Goal: Find specific fact: Find specific fact

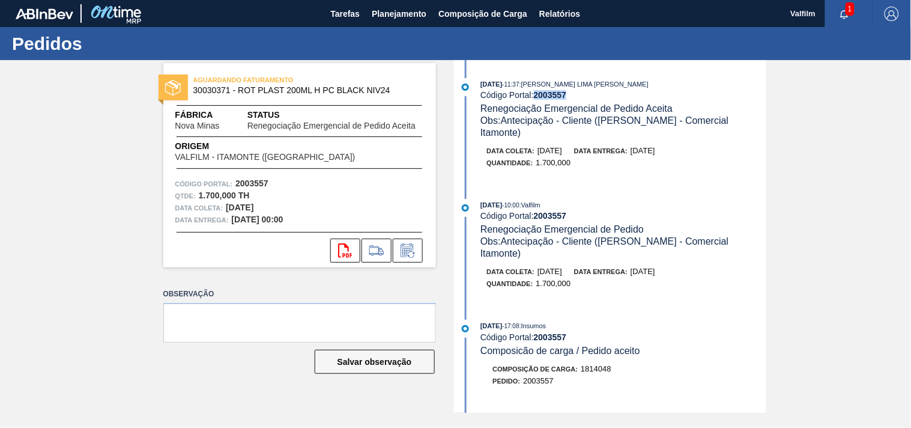
drag, startPoint x: 536, startPoint y: 94, endPoint x: 574, endPoint y: 93, distance: 37.8
click at [574, 93] on div "Código Portal: 2003557" at bounding box center [622, 95] width 285 height 10
click at [644, 265] on div "Data entrega: 01/09/2025" at bounding box center [614, 271] width 81 height 12
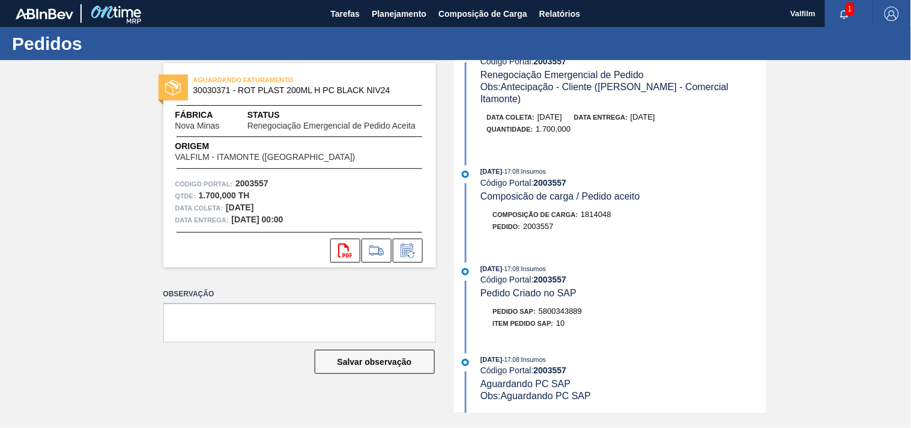
scroll to position [200, 0]
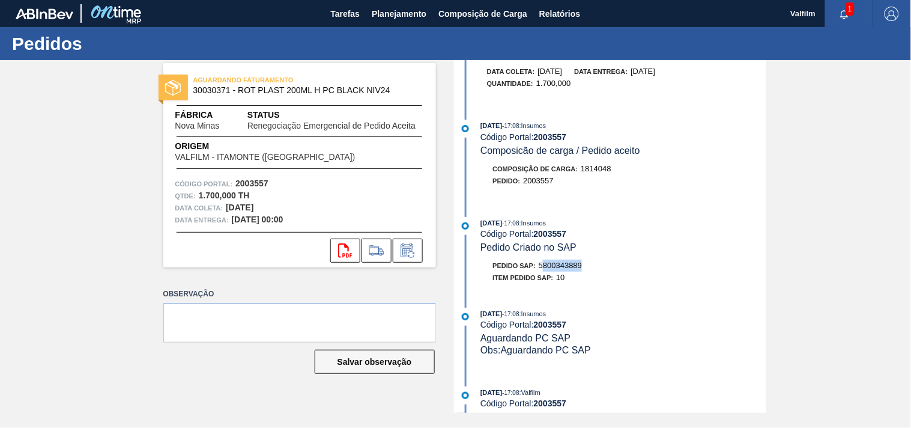
drag, startPoint x: 543, startPoint y: 244, endPoint x: 590, endPoint y: 244, distance: 46.8
click at [590, 259] on div "Pedido SAP: 5800343889" at bounding box center [623, 265] width 285 height 12
drag, startPoint x: 587, startPoint y: 244, endPoint x: 543, endPoint y: 245, distance: 43.8
click at [543, 259] on div "Pedido SAP: 5800343889" at bounding box center [623, 265] width 285 height 12
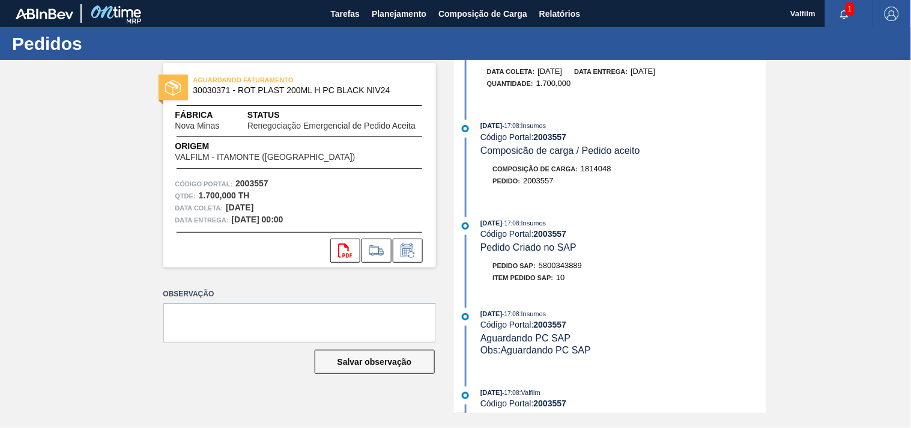
click at [541, 261] on span "5800343889" at bounding box center [560, 265] width 43 height 9
drag, startPoint x: 541, startPoint y: 244, endPoint x: 589, endPoint y: 245, distance: 47.5
click at [589, 259] on div "Pedido SAP: 5800343889" at bounding box center [623, 265] width 285 height 12
copy span "5800343889"
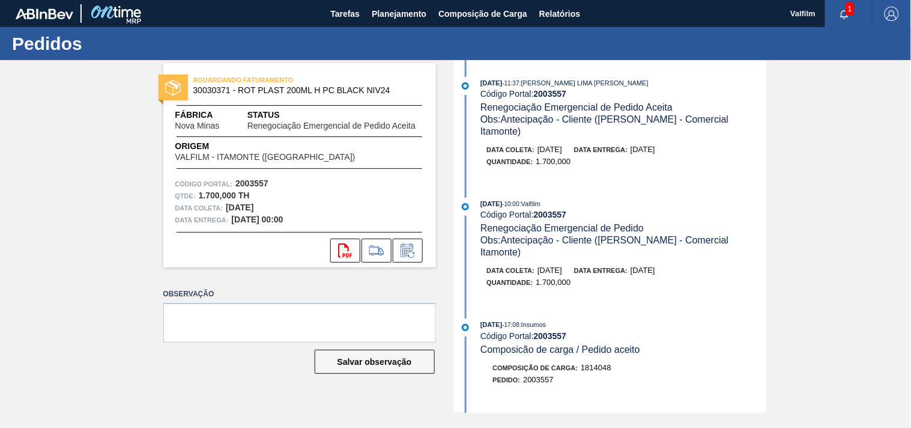
scroll to position [0, 0]
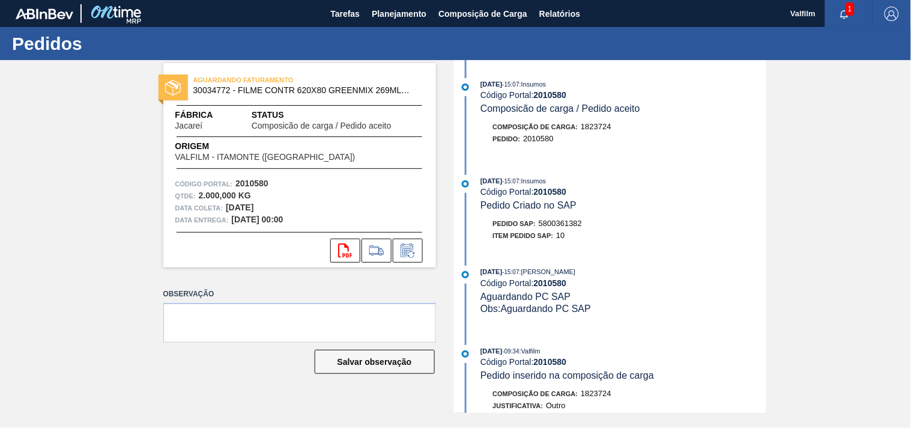
click at [556, 222] on span "5800361382" at bounding box center [560, 223] width 43 height 9
copy span "5800361382"
drag, startPoint x: 587, startPoint y: 127, endPoint x: 580, endPoint y: 124, distance: 8.6
click at [584, 126] on span "1823724" at bounding box center [596, 126] width 31 height 9
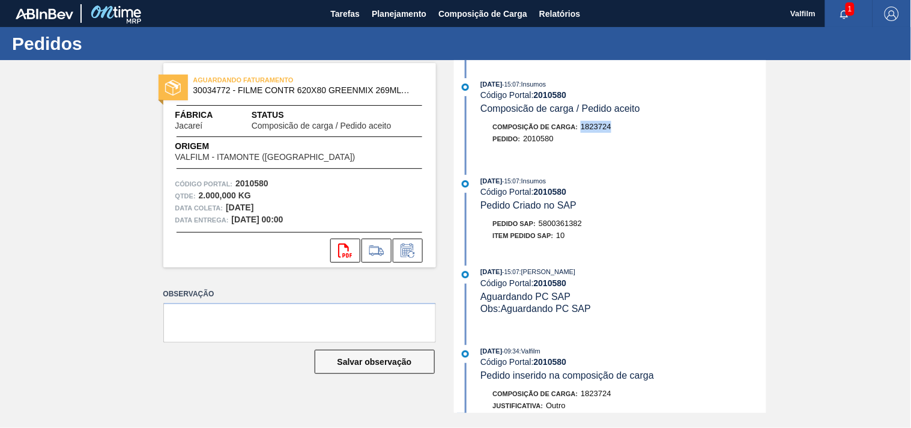
drag, startPoint x: 580, startPoint y: 124, endPoint x: 637, endPoint y: 131, distance: 58.1
click at [628, 129] on div "Composição de Carga : 1823724" at bounding box center [623, 127] width 285 height 12
copy span "1823724"
